Goal: Task Accomplishment & Management: Manage account settings

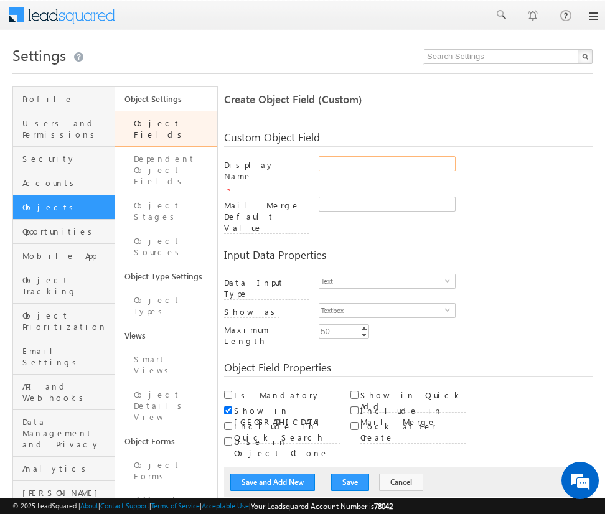
click at [386, 164] on input "Display Name" at bounding box center [387, 163] width 137 height 15
type input "mcp_number1_test"
click at [343, 474] on button "Save" at bounding box center [350, 482] width 38 height 17
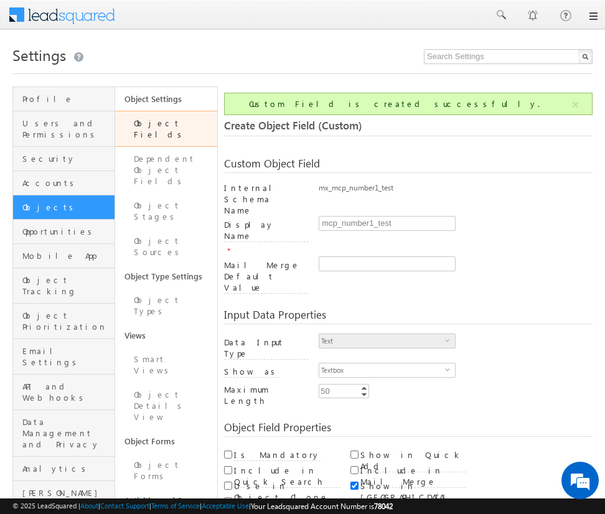
scroll to position [93, 0]
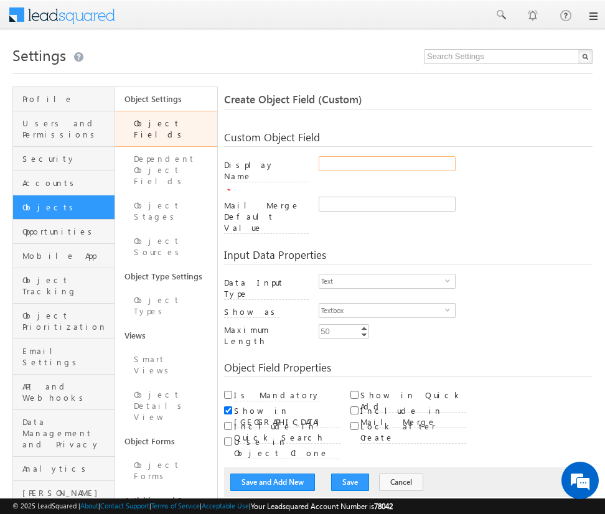
click at [386, 164] on input "Display Name" at bounding box center [387, 163] width 137 height 15
type input "text_num_test"
click at [343, 474] on button "Save" at bounding box center [350, 482] width 38 height 17
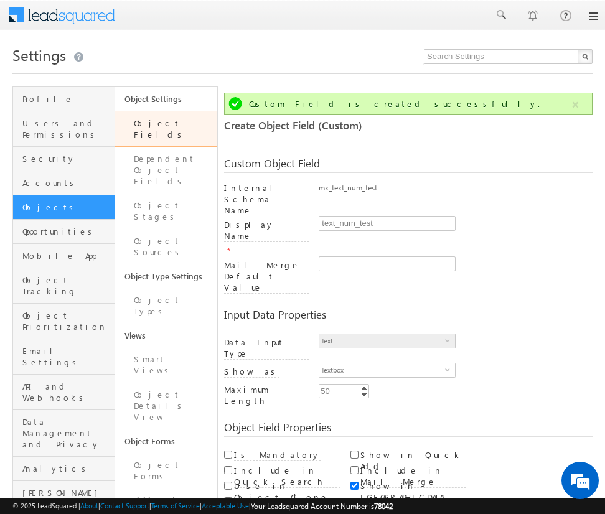
scroll to position [93, 0]
